Goal: Task Accomplishment & Management: Complete application form

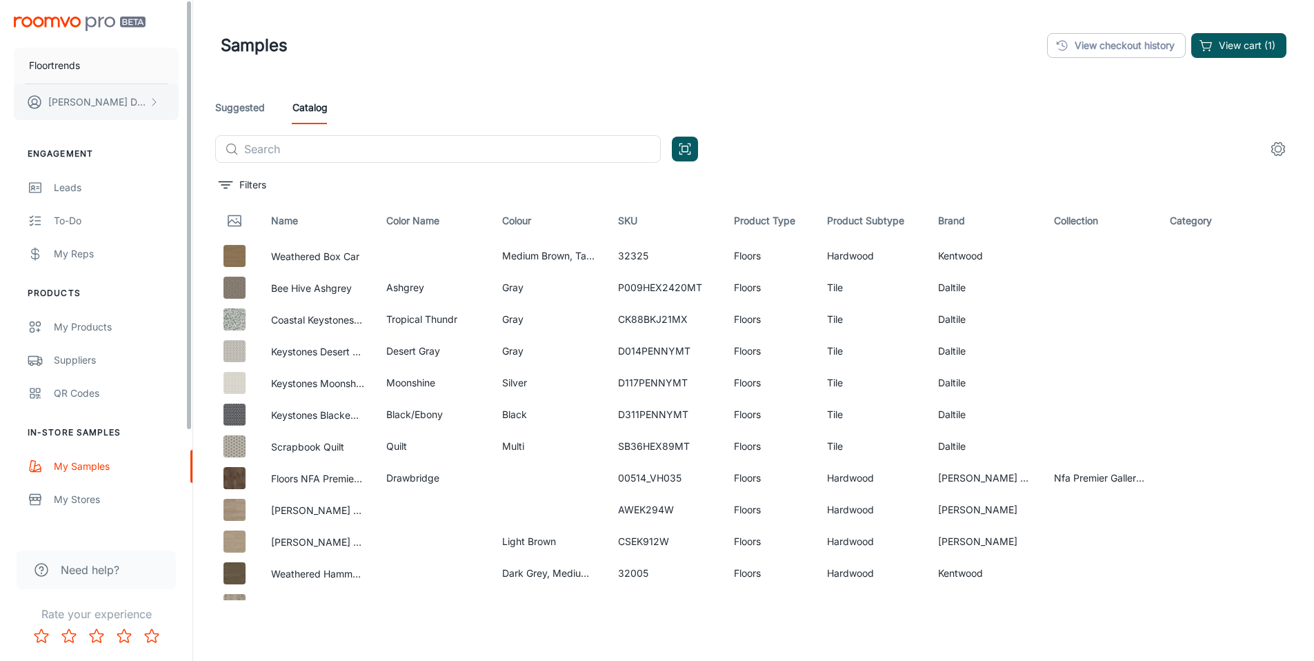
click at [130, 104] on button "[PERSON_NAME]" at bounding box center [96, 102] width 165 height 36
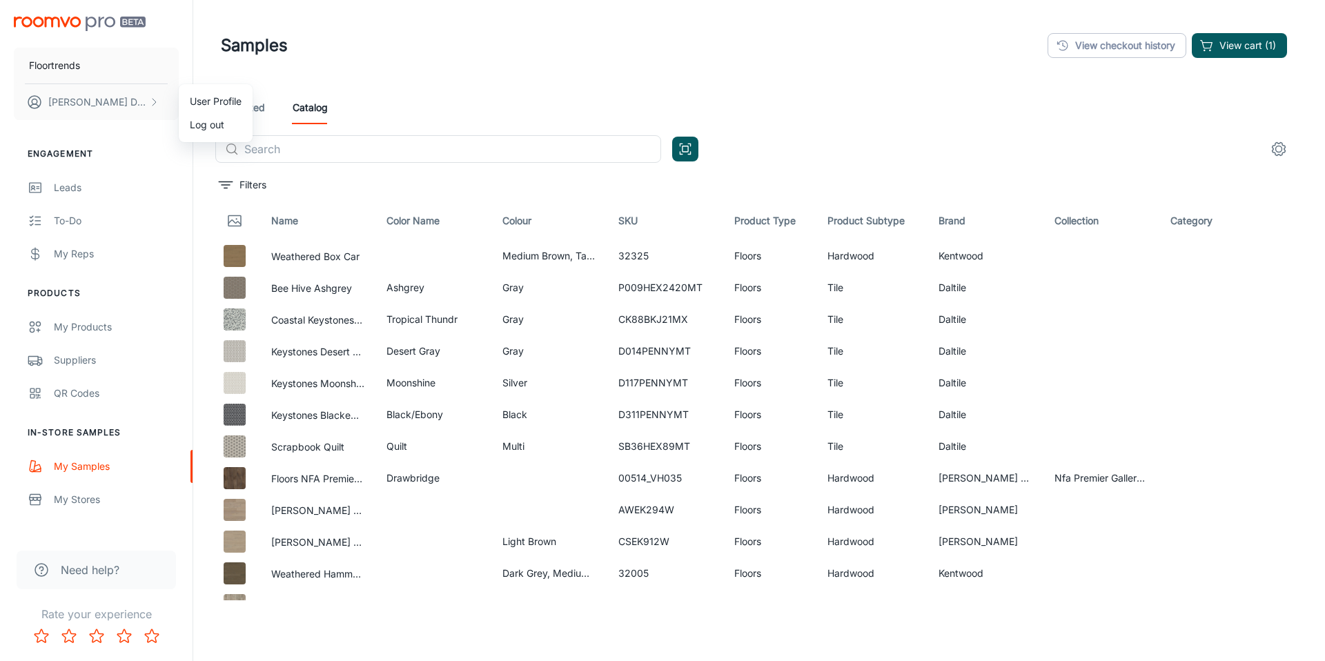
click at [211, 124] on li "Log out" at bounding box center [216, 124] width 74 height 23
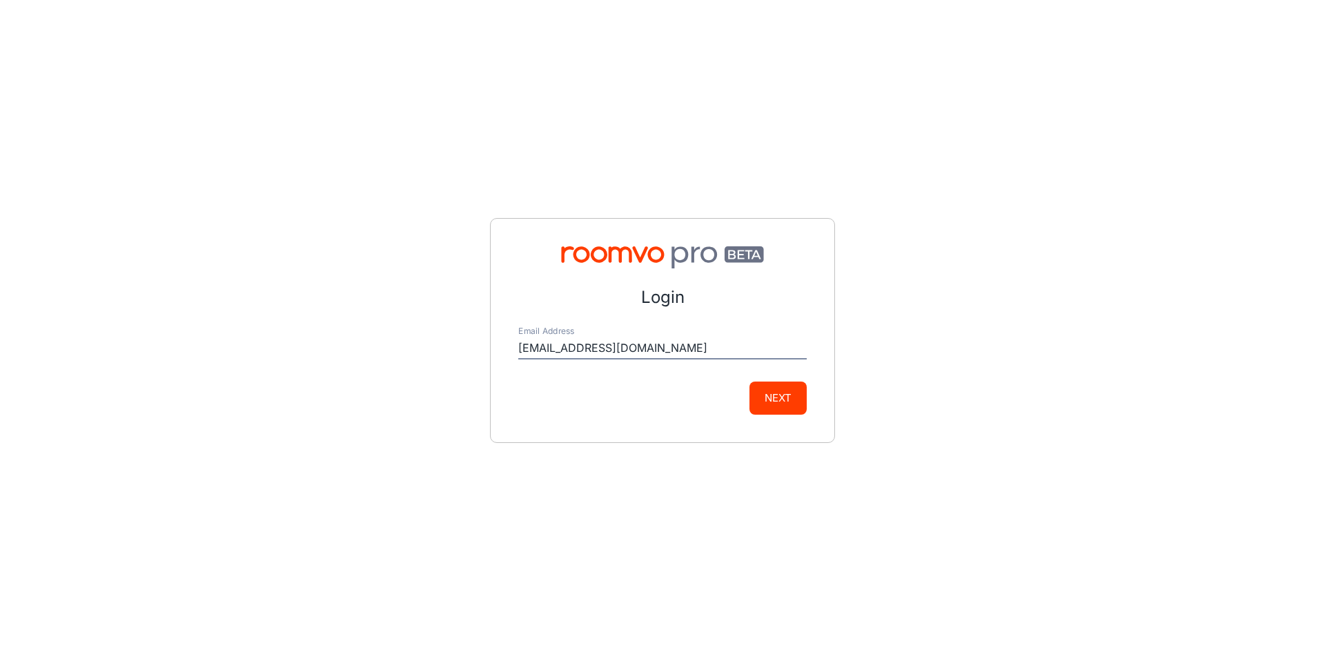
type input "[EMAIL_ADDRESS][DOMAIN_NAME]"
click at [811, 409] on div "Login Email Address [EMAIL_ADDRESS][DOMAIN_NAME] Next" at bounding box center [662, 330] width 345 height 225
click at [783, 406] on button "Next" at bounding box center [777, 398] width 57 height 33
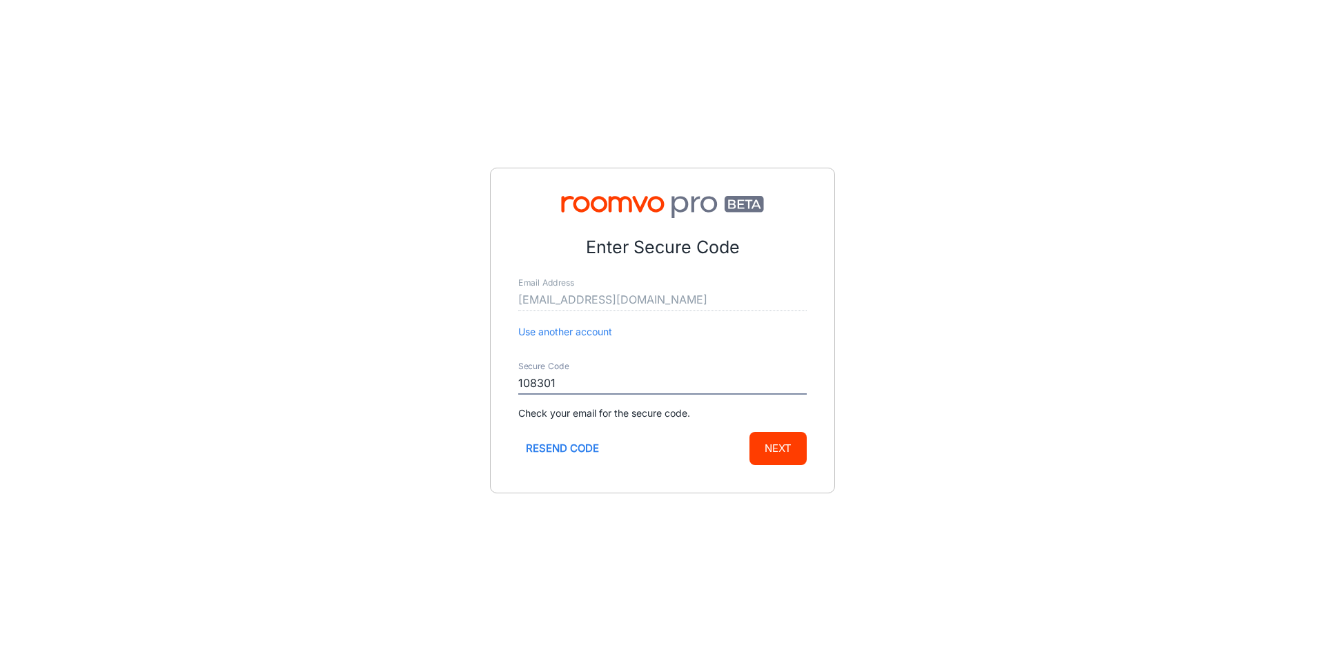
type input "108301"
click at [749, 432] on button "Next" at bounding box center [777, 448] width 57 height 33
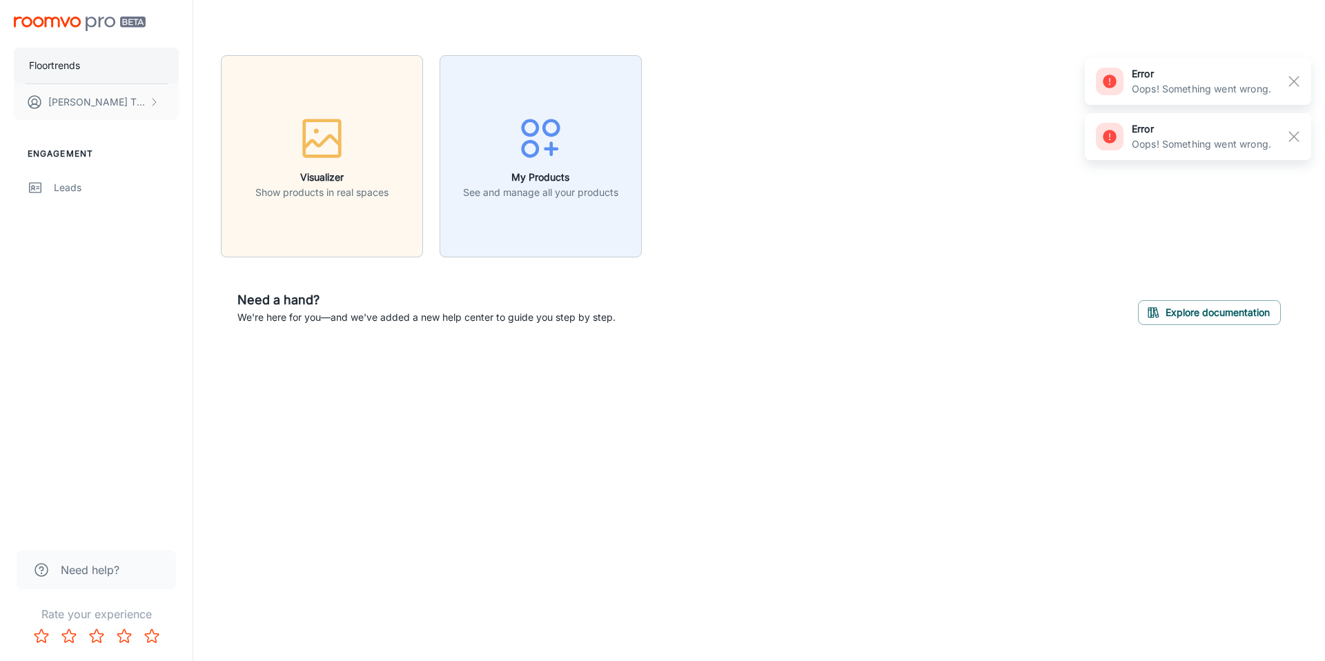
click at [137, 55] on button "Floortrends" at bounding box center [96, 66] width 165 height 36
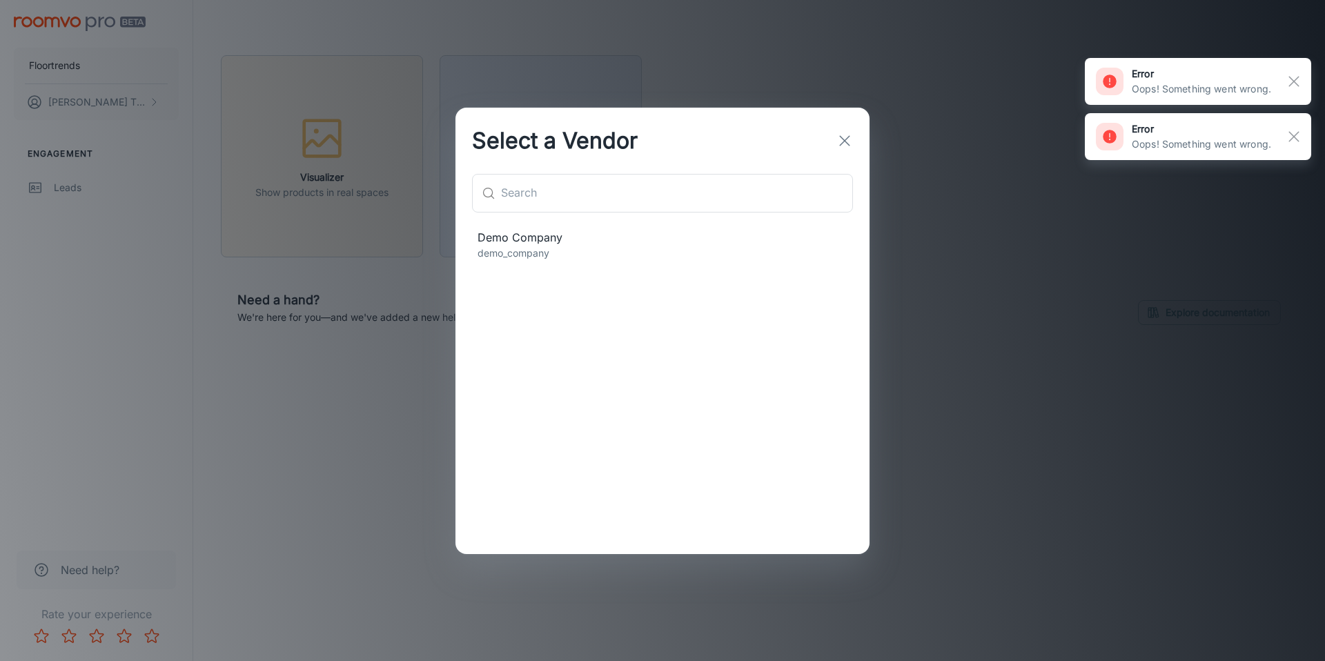
click at [543, 231] on span "Demo Company" at bounding box center [662, 237] width 370 height 17
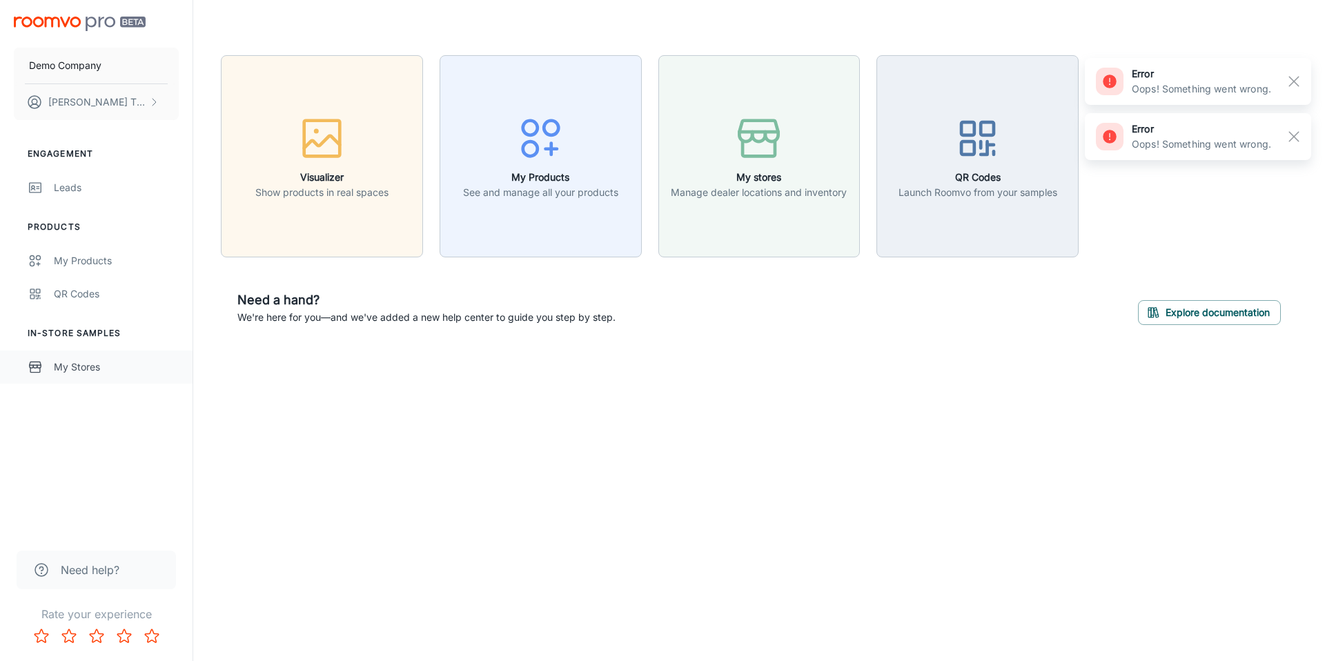
click at [114, 367] on div "My Stores" at bounding box center [116, 366] width 125 height 15
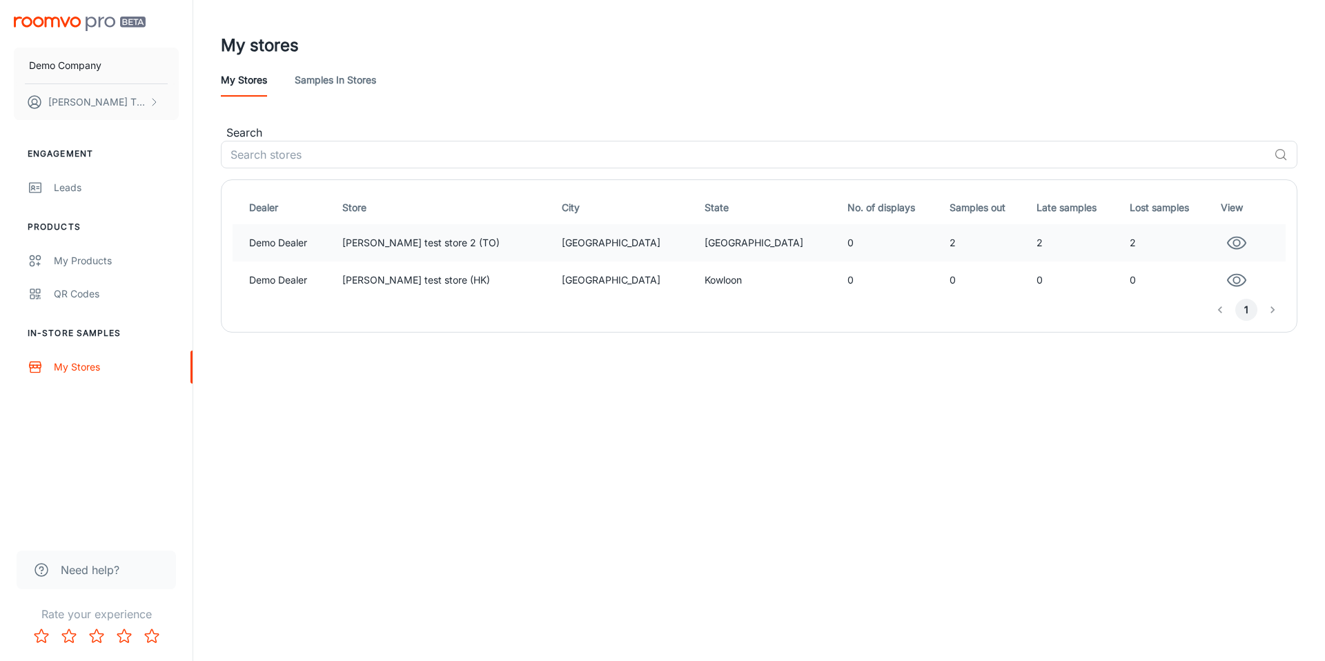
click at [337, 225] on td "Demo Dealer" at bounding box center [285, 242] width 104 height 37
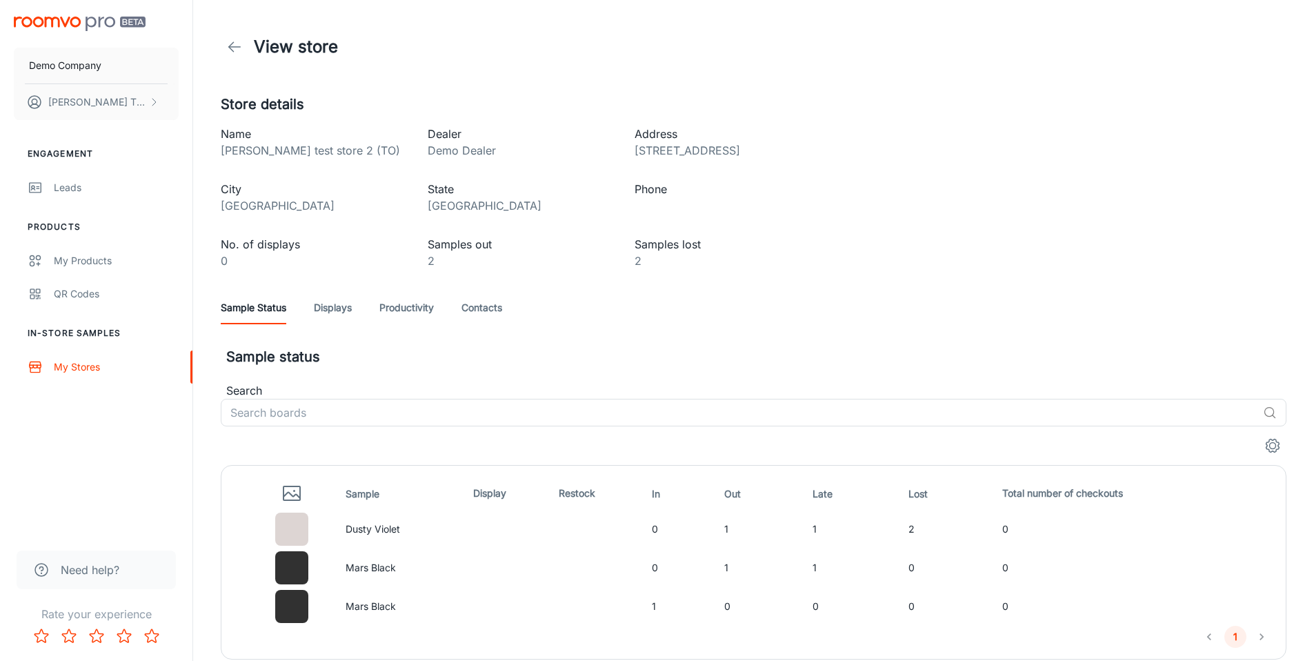
click at [395, 304] on link "Productivity" at bounding box center [407, 307] width 55 height 33
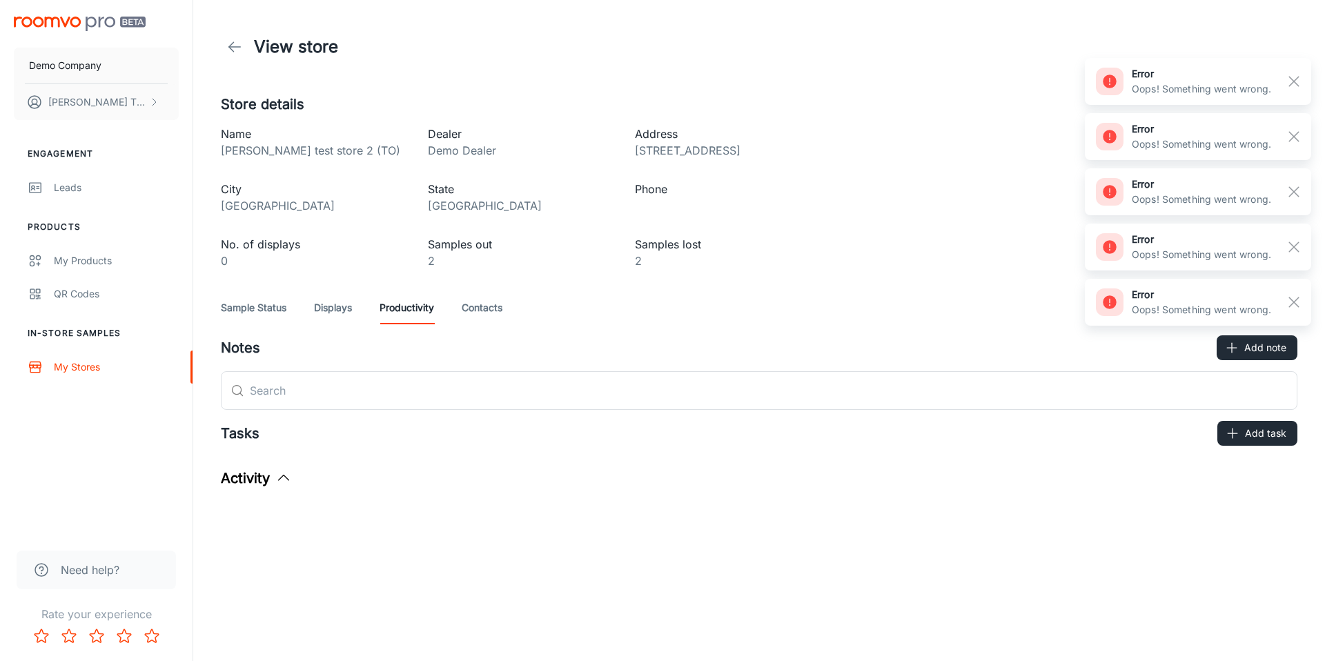
click at [712, 304] on div "Sample Status Displays Productivity Contacts" at bounding box center [759, 307] width 1076 height 33
click at [919, 349] on button "Add note" at bounding box center [1256, 347] width 81 height 25
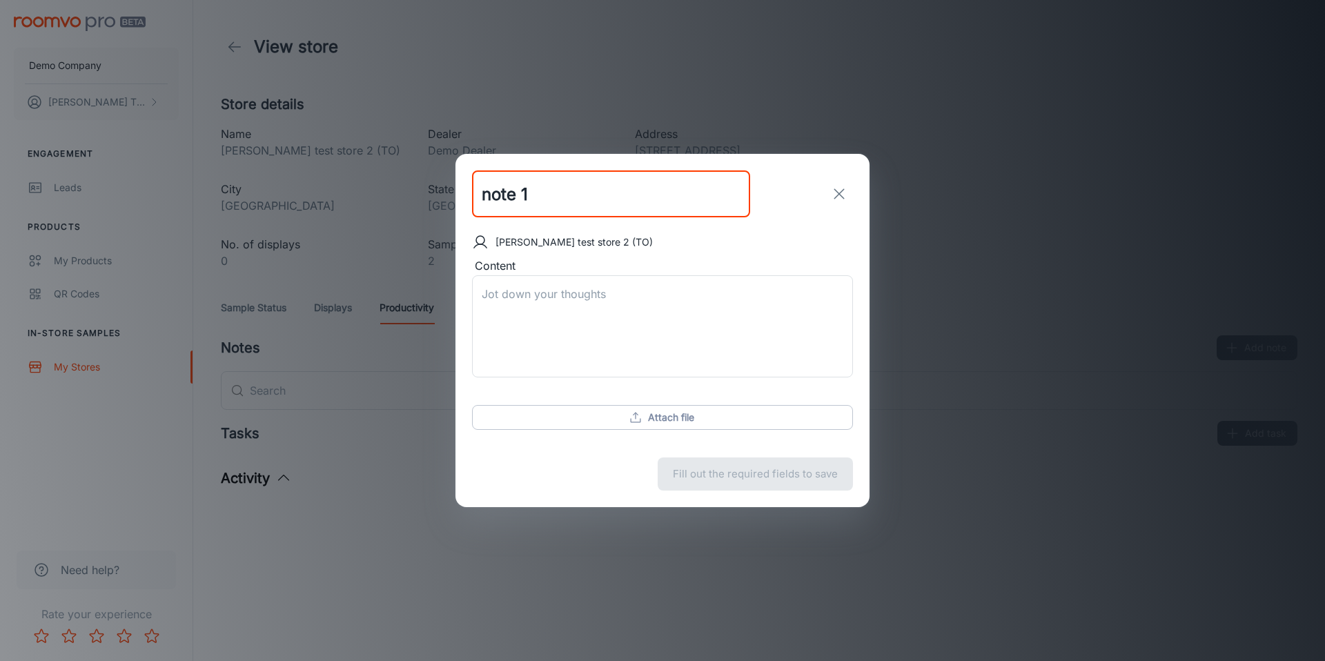
type input "note 1"
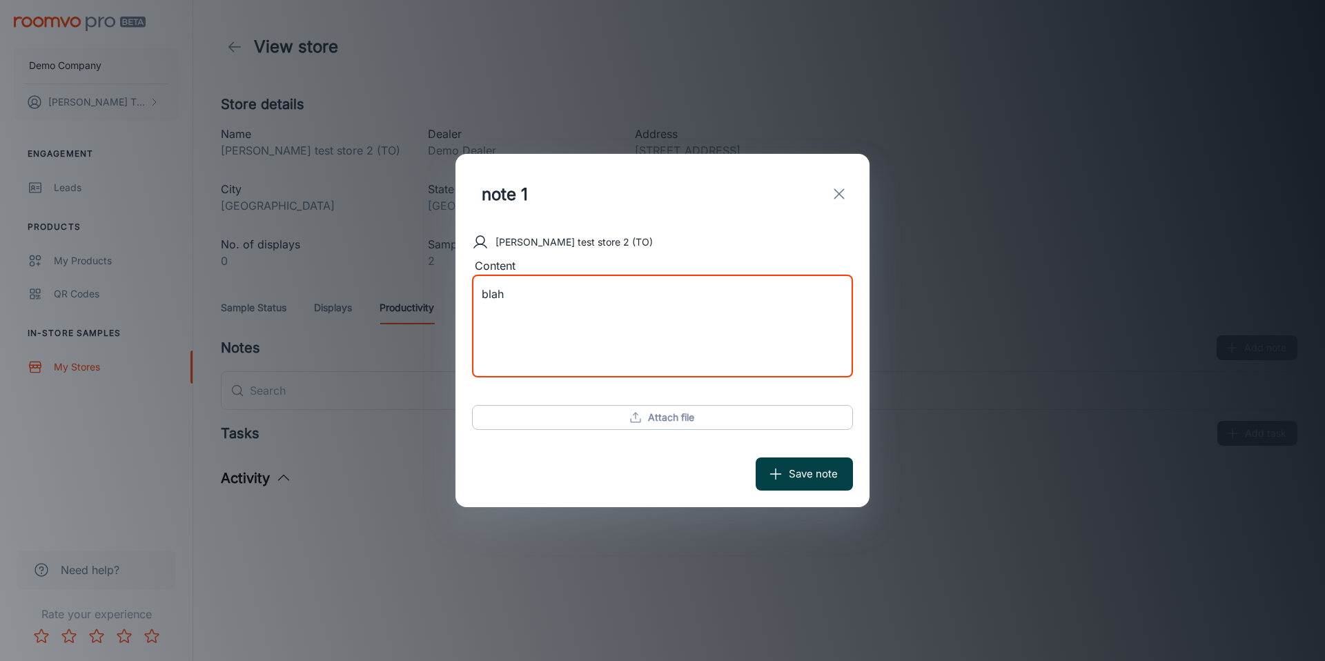
type textarea "blah"
click at [839, 487] on button "Save note" at bounding box center [804, 473] width 97 height 33
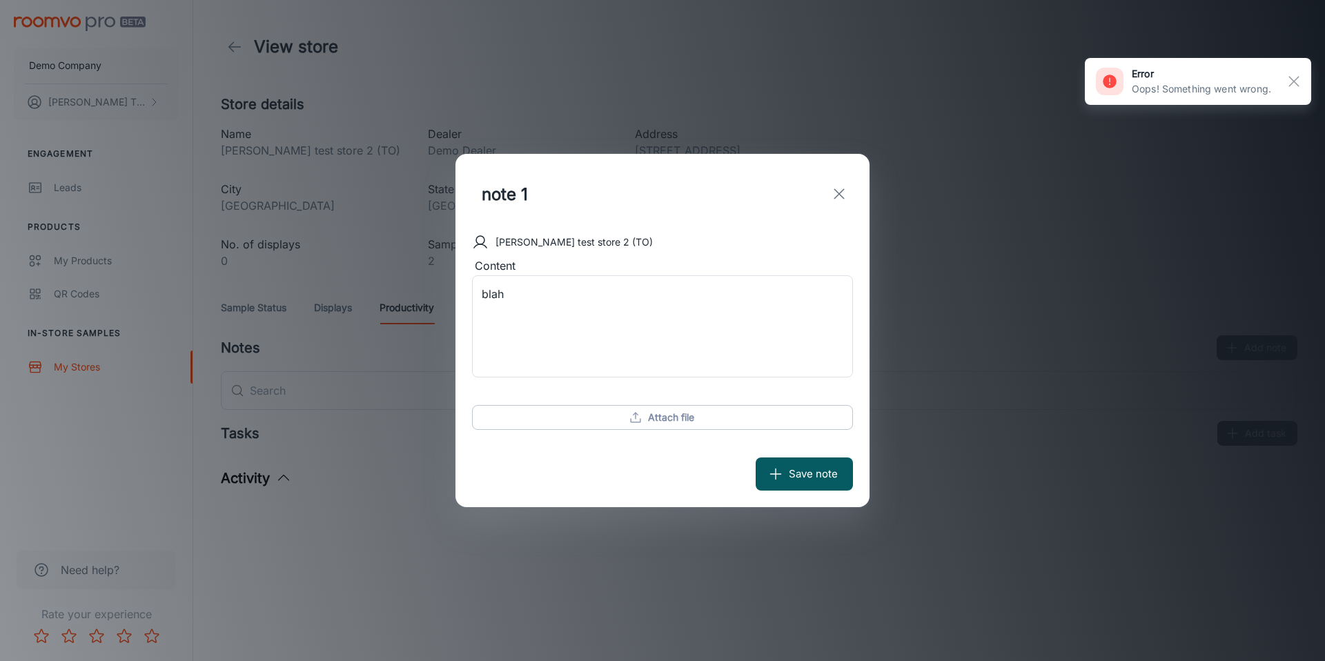
click at [838, 188] on icon "exit" at bounding box center [839, 194] width 17 height 17
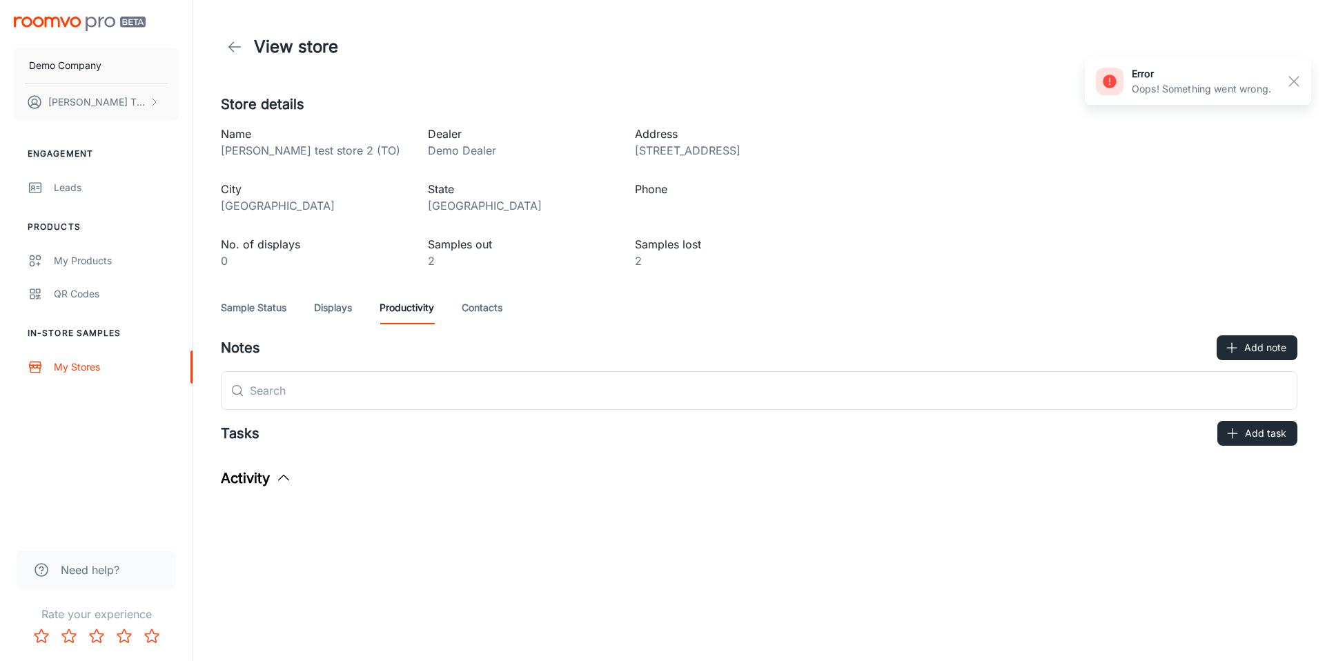
click at [287, 490] on div "Activity" at bounding box center [759, 484] width 1076 height 32
click at [281, 480] on icon "button" at bounding box center [283, 478] width 17 height 17
click at [253, 438] on div "Tasks" at bounding box center [240, 433] width 39 height 21
drag, startPoint x: 275, startPoint y: 489, endPoint x: 286, endPoint y: 481, distance: 14.4
click at [275, 489] on div "Activity" at bounding box center [759, 484] width 1076 height 32
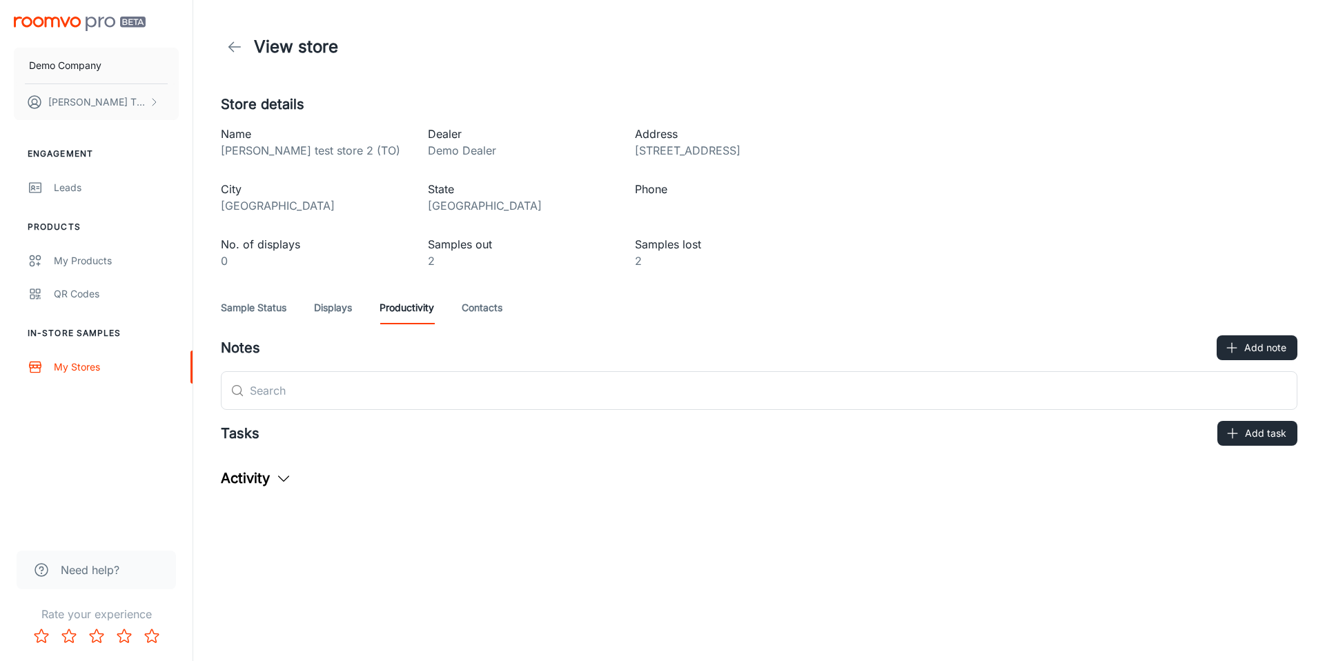
drag, startPoint x: 678, startPoint y: 630, endPoint x: 691, endPoint y: 660, distance: 33.3
click at [678, 630] on div "Demo Company [PERSON_NAME] TM1 [PERSON_NAME] Engagement Leads Products My Produ…" at bounding box center [662, 330] width 1325 height 661
click at [919, 262] on div "Store details Name [PERSON_NAME] test store 2 (TO) Dealer Demo Dealer Address […" at bounding box center [759, 297] width 1110 height 406
click at [403, 269] on div "Store details Name [PERSON_NAME] test store 2 (TO) Dealer Demo Dealer Address […" at bounding box center [759, 297] width 1110 height 406
drag, startPoint x: 478, startPoint y: 289, endPoint x: 481, endPoint y: 302, distance: 12.7
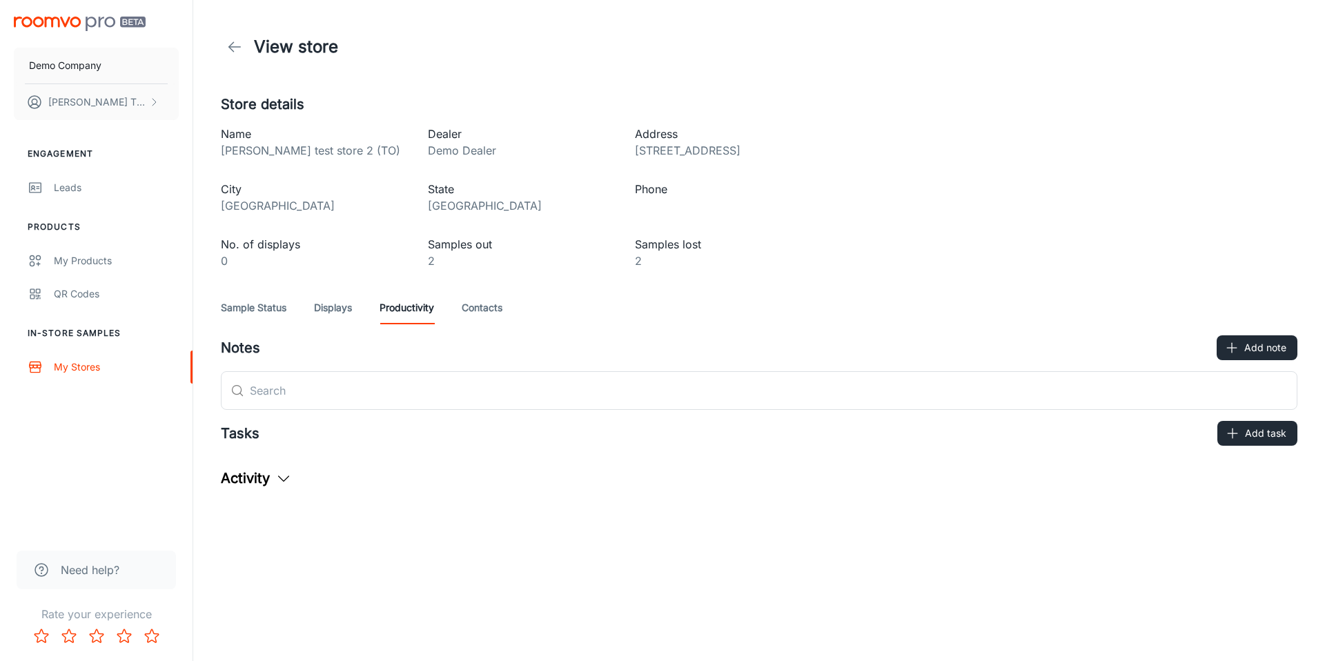
click at [478, 289] on div "Store details Name [PERSON_NAME] test store 2 (TO) Dealer Demo Dealer Address […" at bounding box center [759, 297] width 1110 height 406
click at [482, 304] on link "Contacts" at bounding box center [482, 307] width 41 height 33
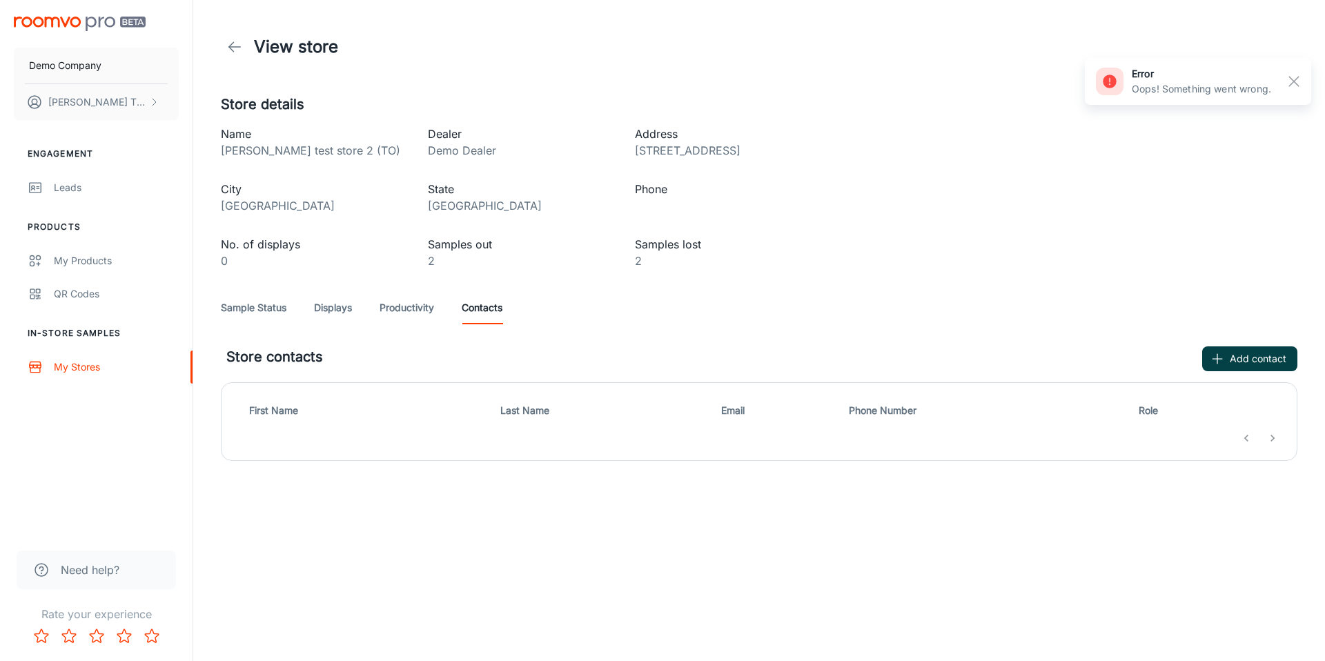
click at [919, 356] on button "Add contact" at bounding box center [1249, 358] width 95 height 25
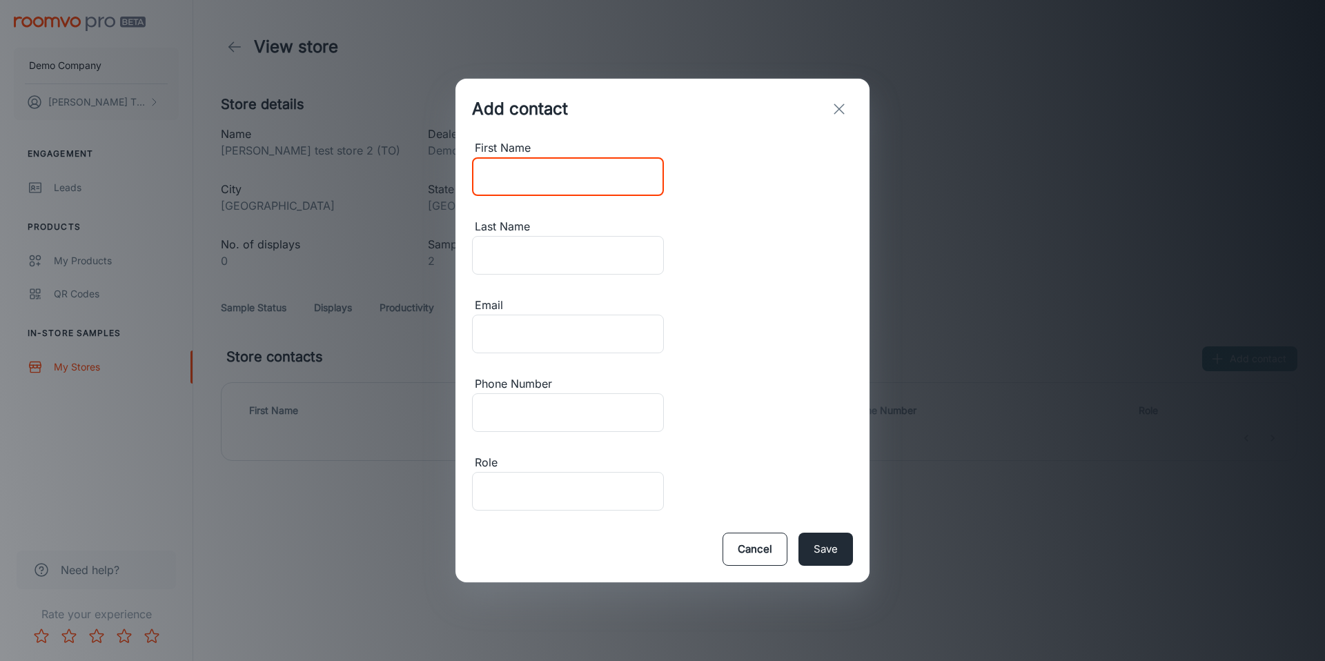
click at [568, 196] on input "First Name" at bounding box center [568, 176] width 192 height 39
click at [558, 196] on input "First Name" at bounding box center [568, 176] width 192 height 39
type input "designer"
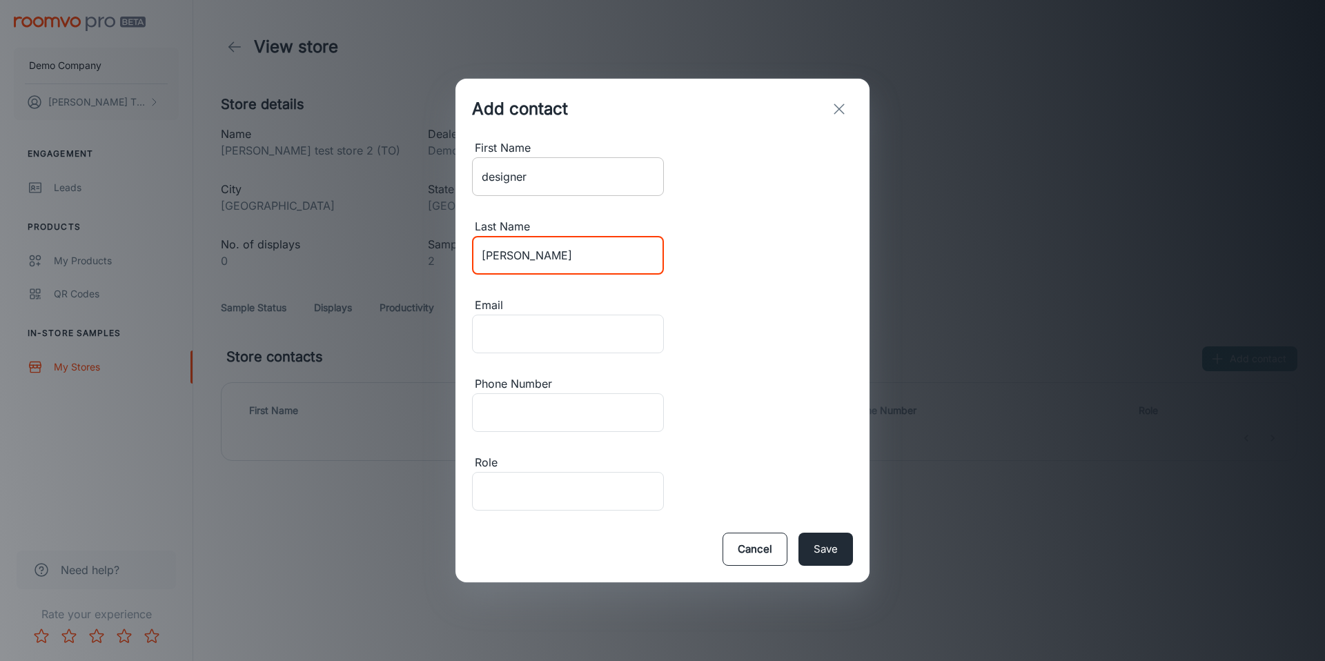
type input "[PERSON_NAME]"
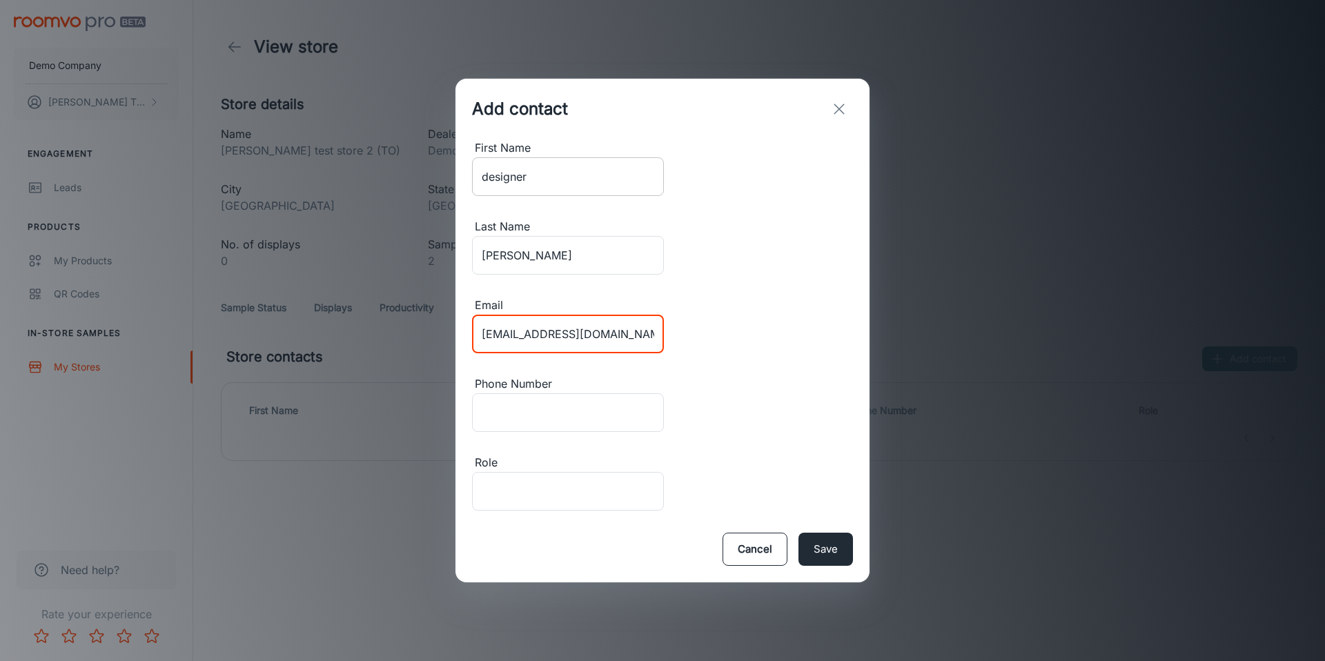
type input "[EMAIL_ADDRESS][DOMAIN_NAME]"
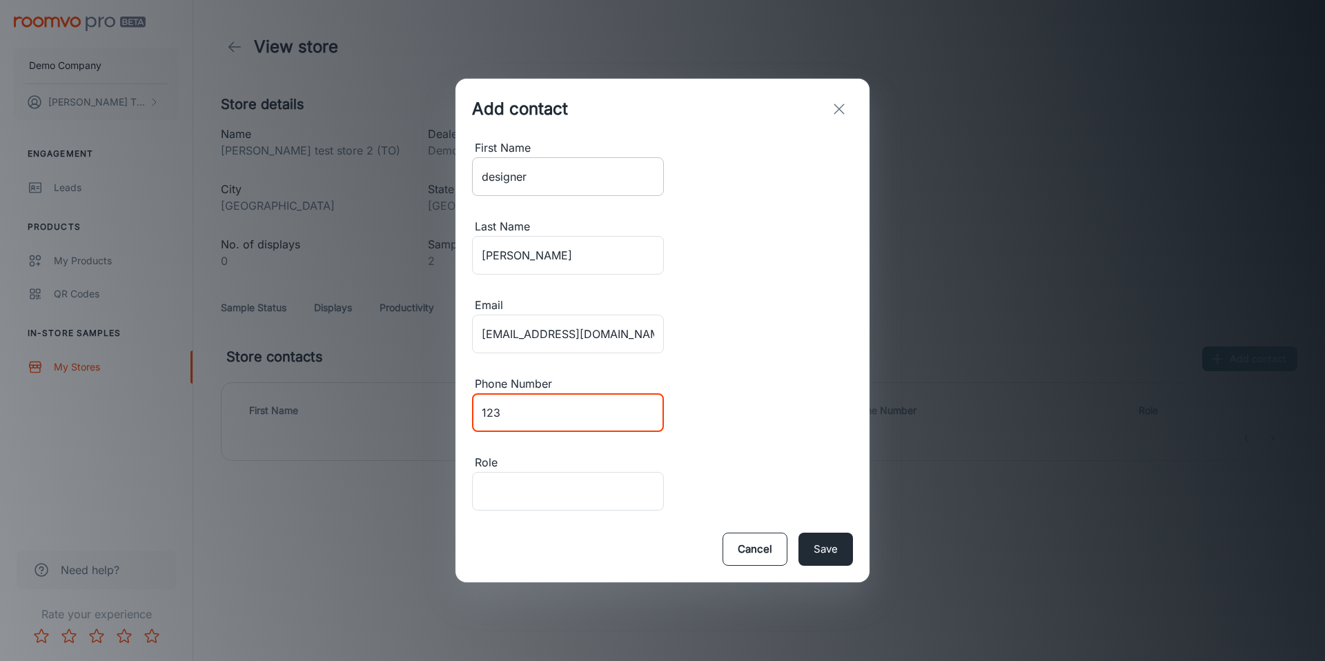
type input "123"
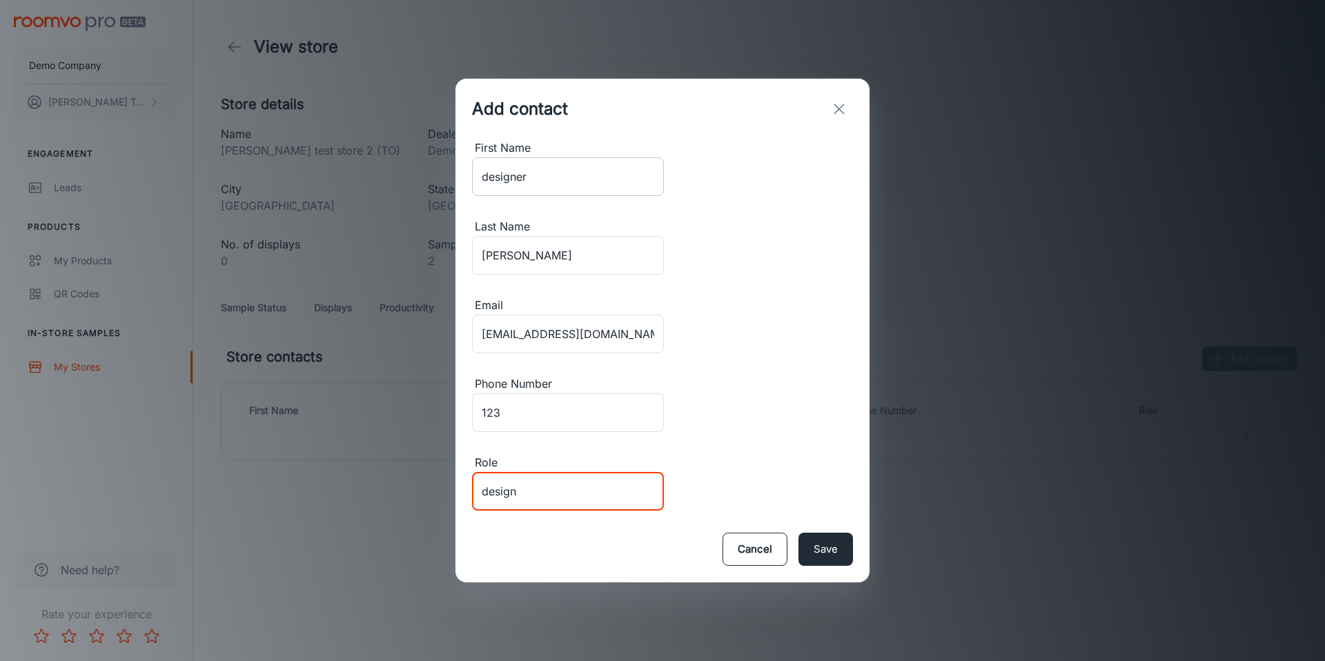
type input "c"
type input "go to person"
click at [808, 533] on button "Save" at bounding box center [825, 549] width 55 height 33
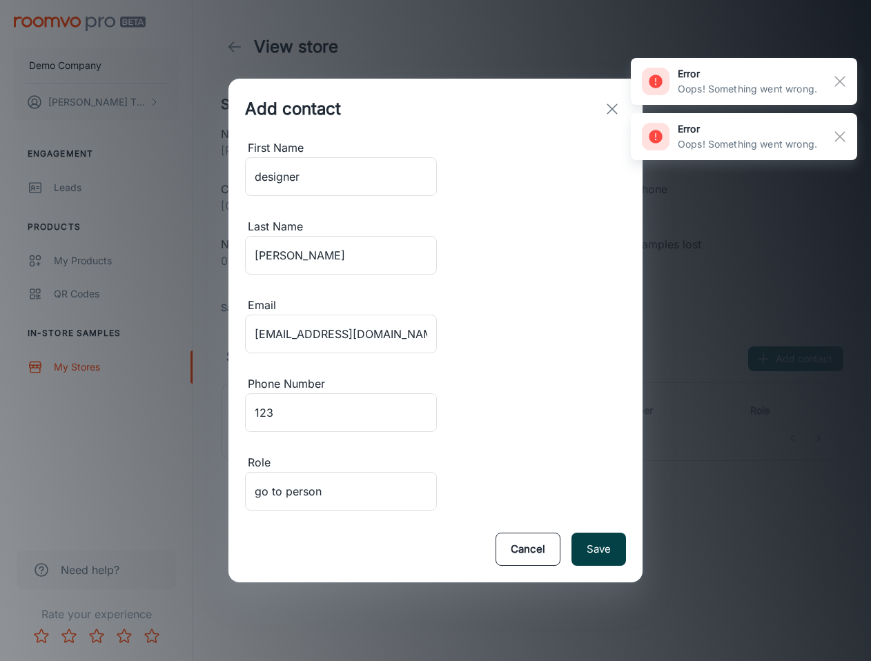
click at [580, 533] on button "Save" at bounding box center [598, 549] width 55 height 33
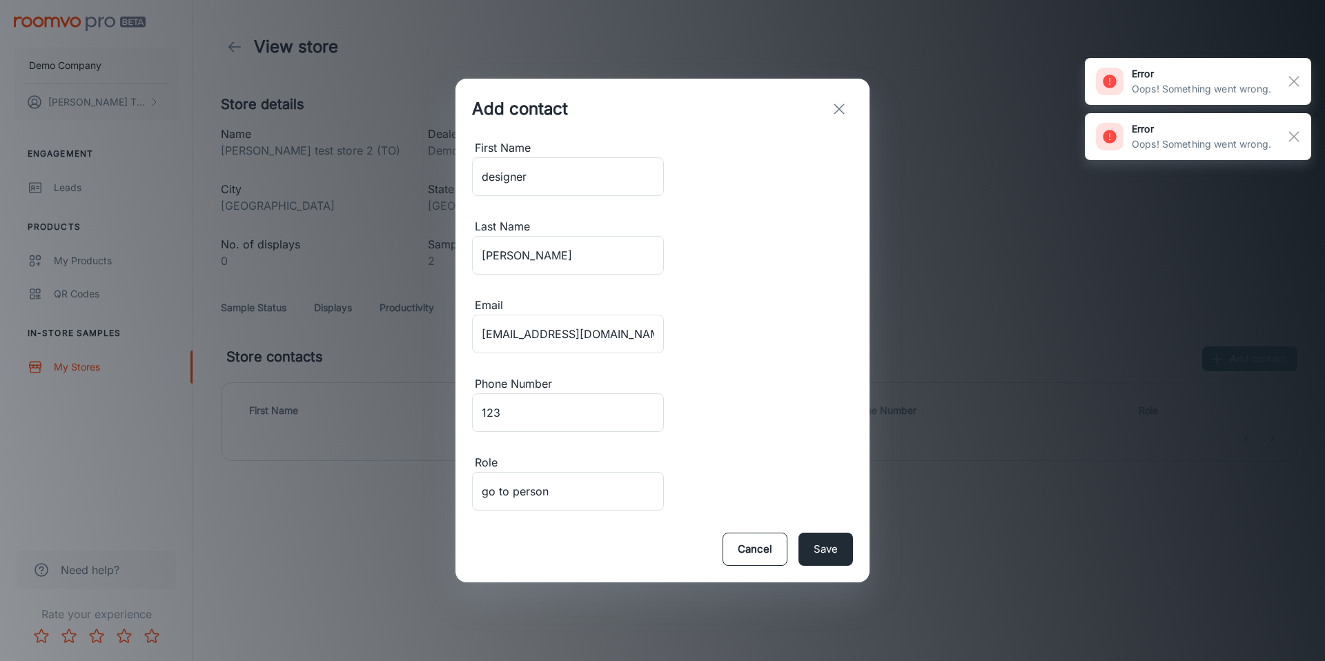
click at [919, 428] on div "Add contact First Name designer ​ Last Name [PERSON_NAME] ​ Email [EMAIL_ADDRES…" at bounding box center [662, 330] width 1325 height 661
